Goal: Check status: Check status

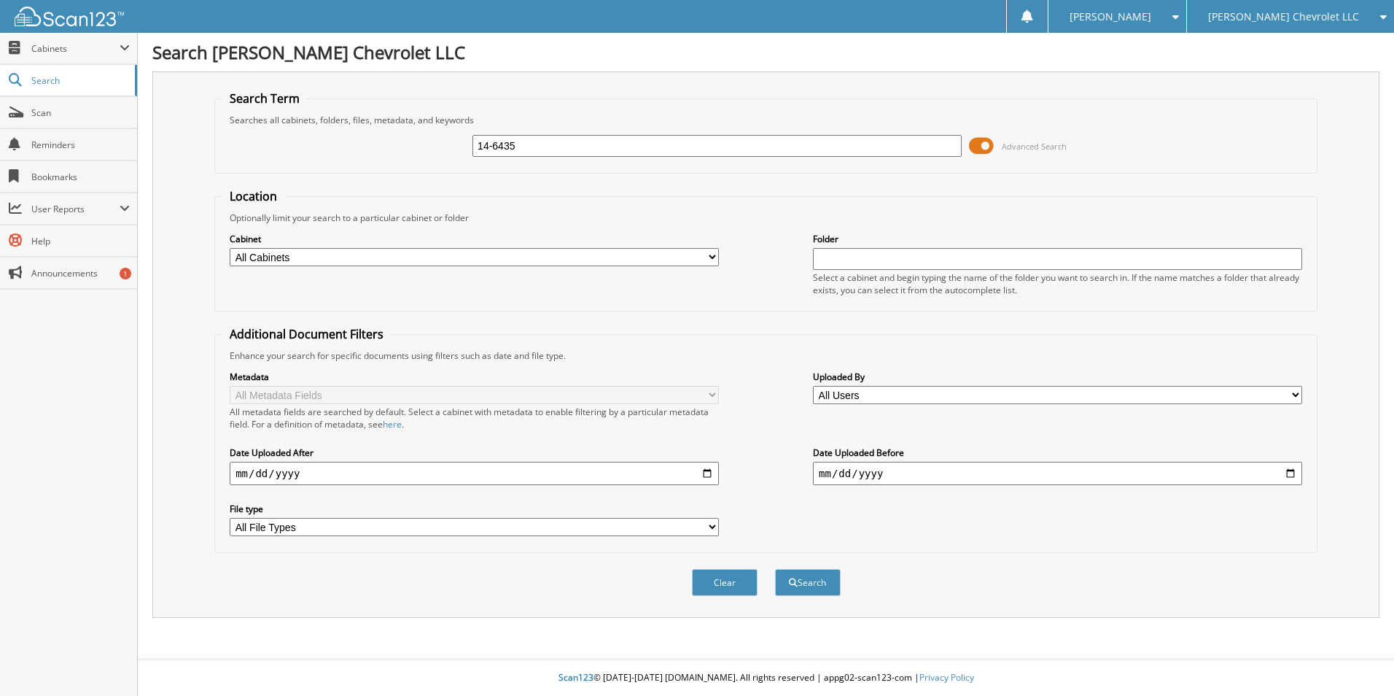
type input "14-6435"
click at [775, 569] on button "Search" at bounding box center [808, 582] width 66 height 27
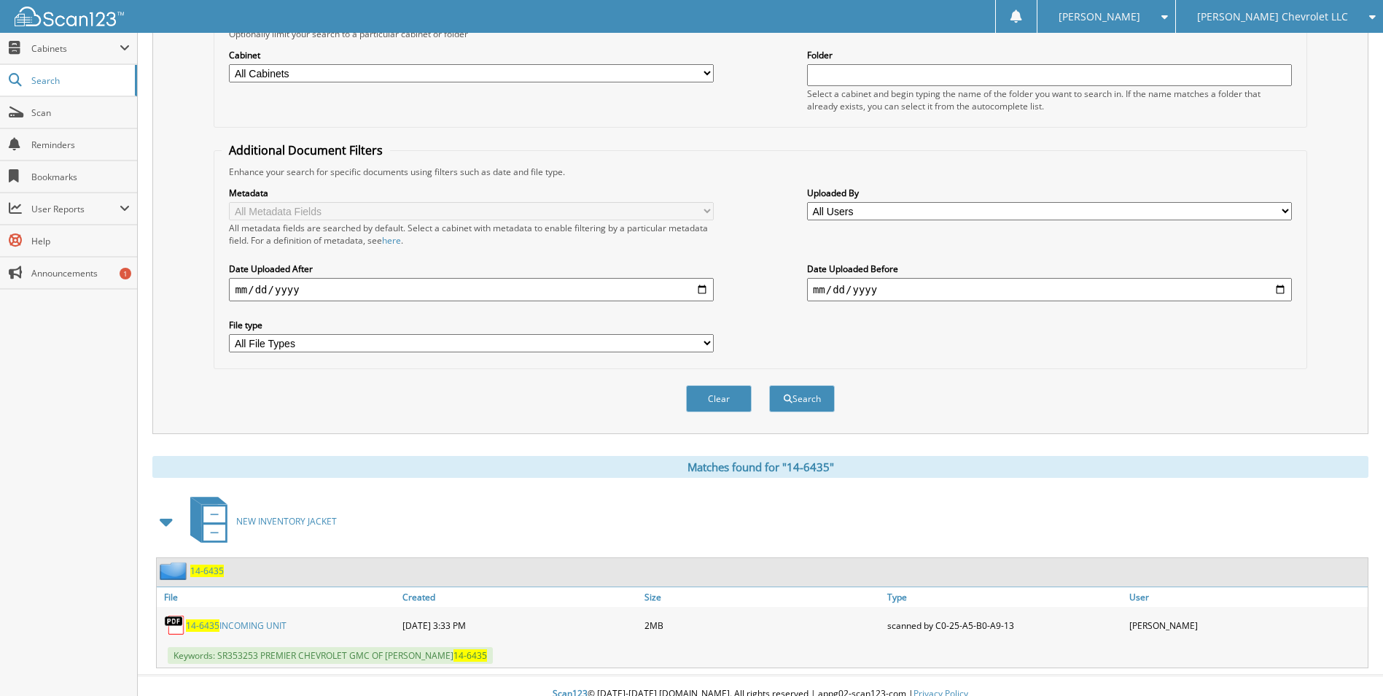
scroll to position [200, 0]
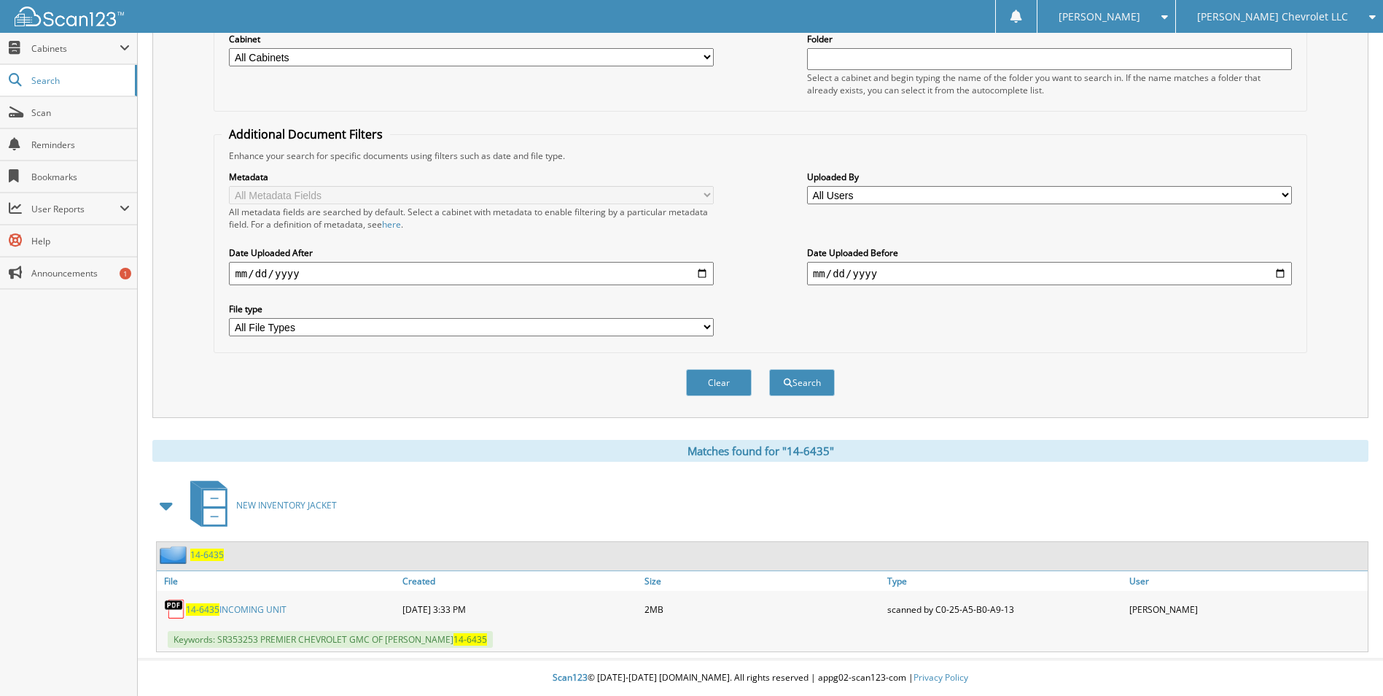
click at [238, 605] on link "14-6435 INCOMING UNIT" at bounding box center [236, 609] width 101 height 12
click at [251, 608] on link "14-6435 INCOMING UNIT" at bounding box center [236, 609] width 101 height 12
drag, startPoint x: 967, startPoint y: 494, endPoint x: 1023, endPoint y: 468, distance: 62.0
click at [967, 494] on div "NEW INVENTORY JACKET" at bounding box center [760, 505] width 1216 height 58
